Goal: Task Accomplishment & Management: Use online tool/utility

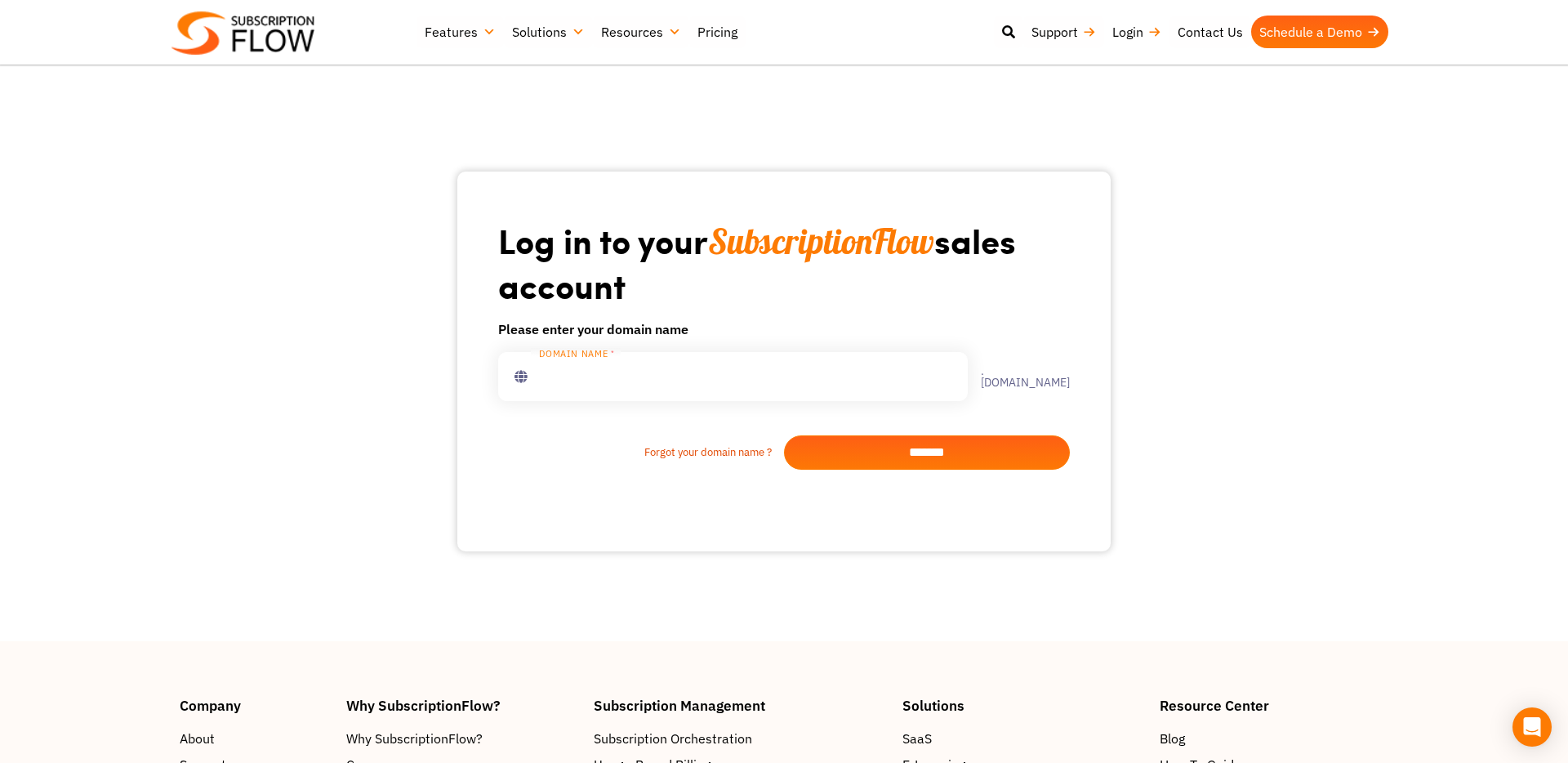
click at [670, 375] on input "text" at bounding box center [732, 376] width 469 height 49
type input "**********"
click at [908, 445] on input "*******" at bounding box center [927, 453] width 286 height 35
